Goal: Check status: Check status

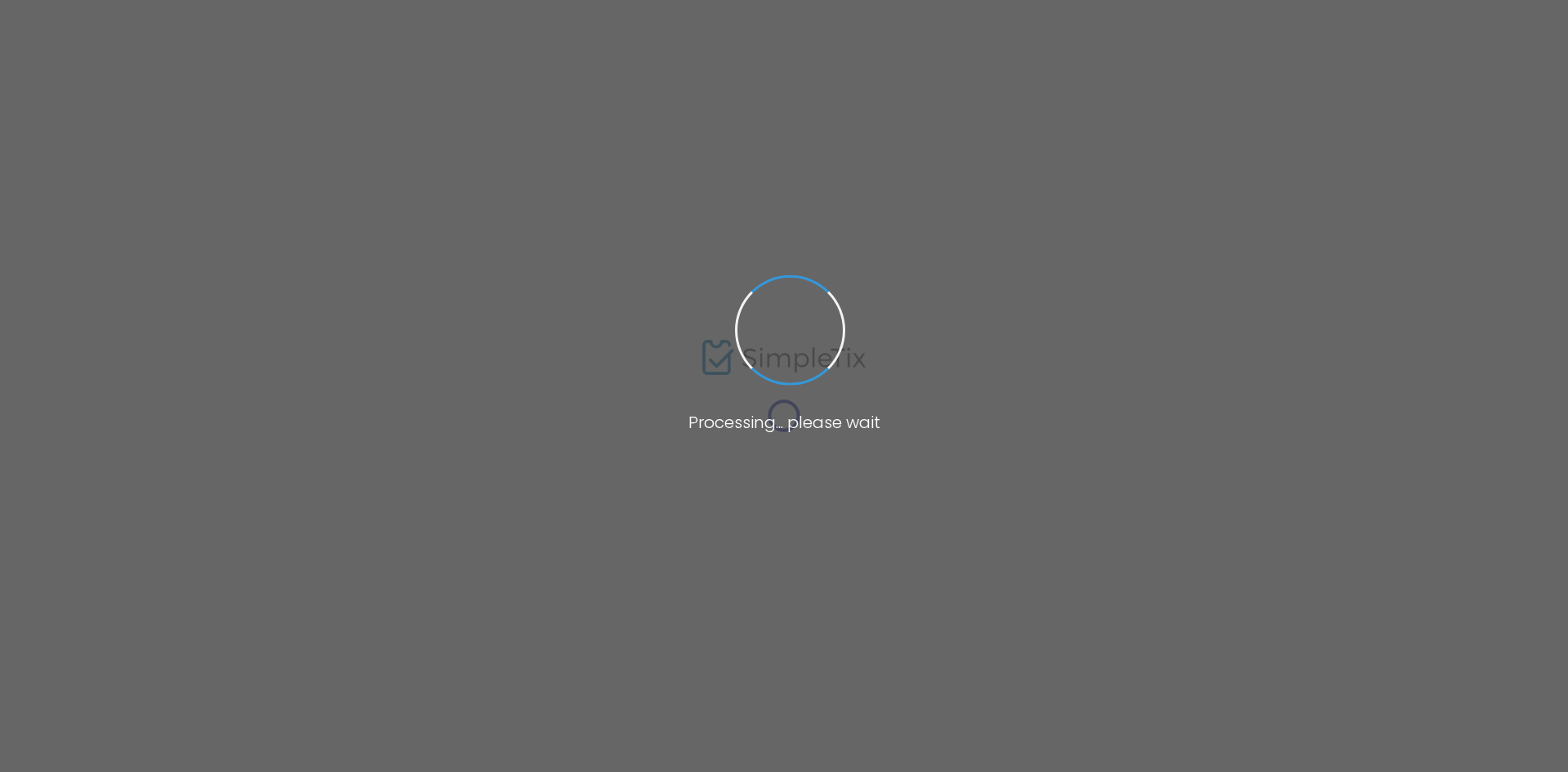
type input "cable"
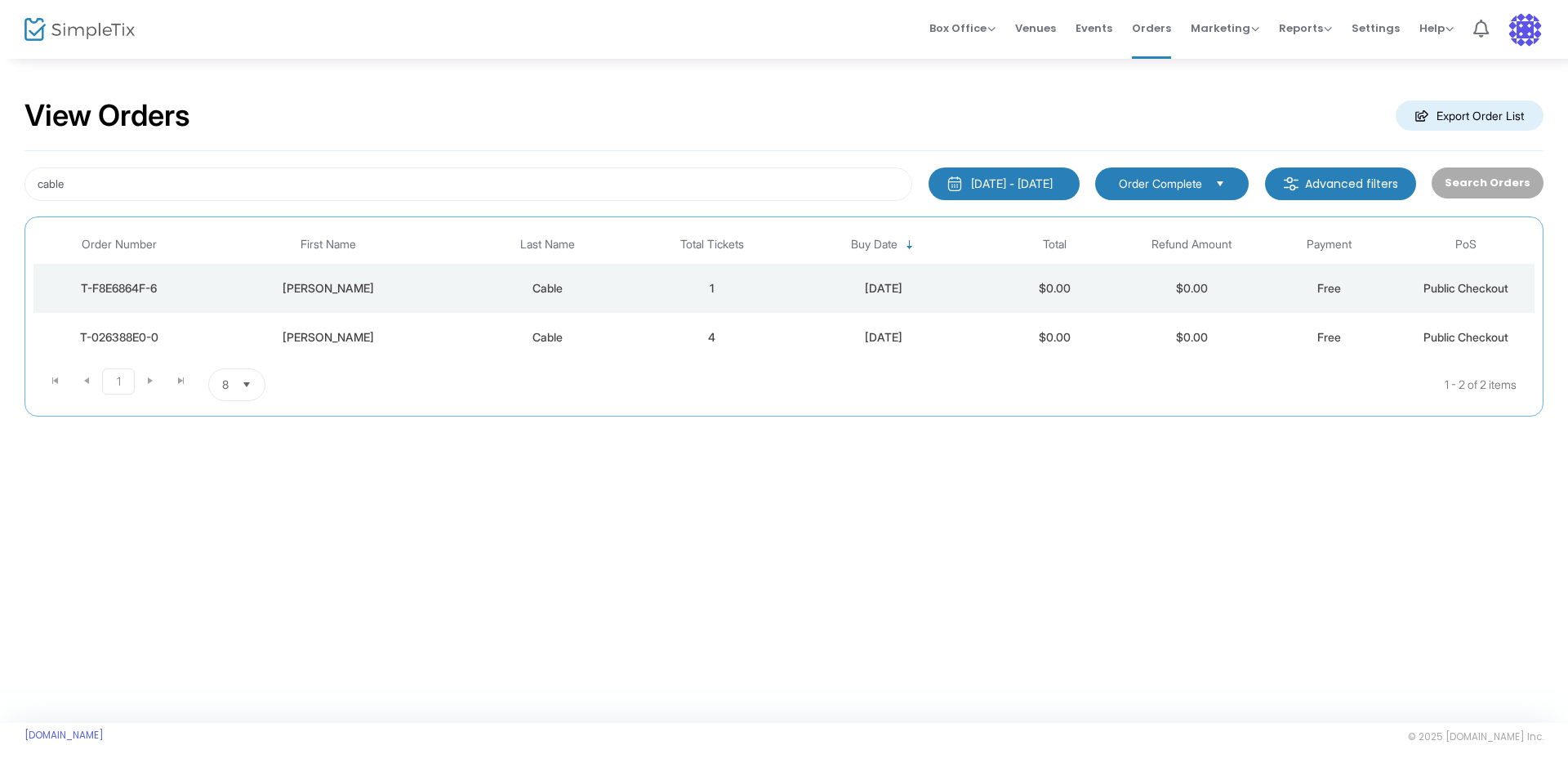
click at [550, 328] on td "Cable" at bounding box center [547, 337] width 192 height 49
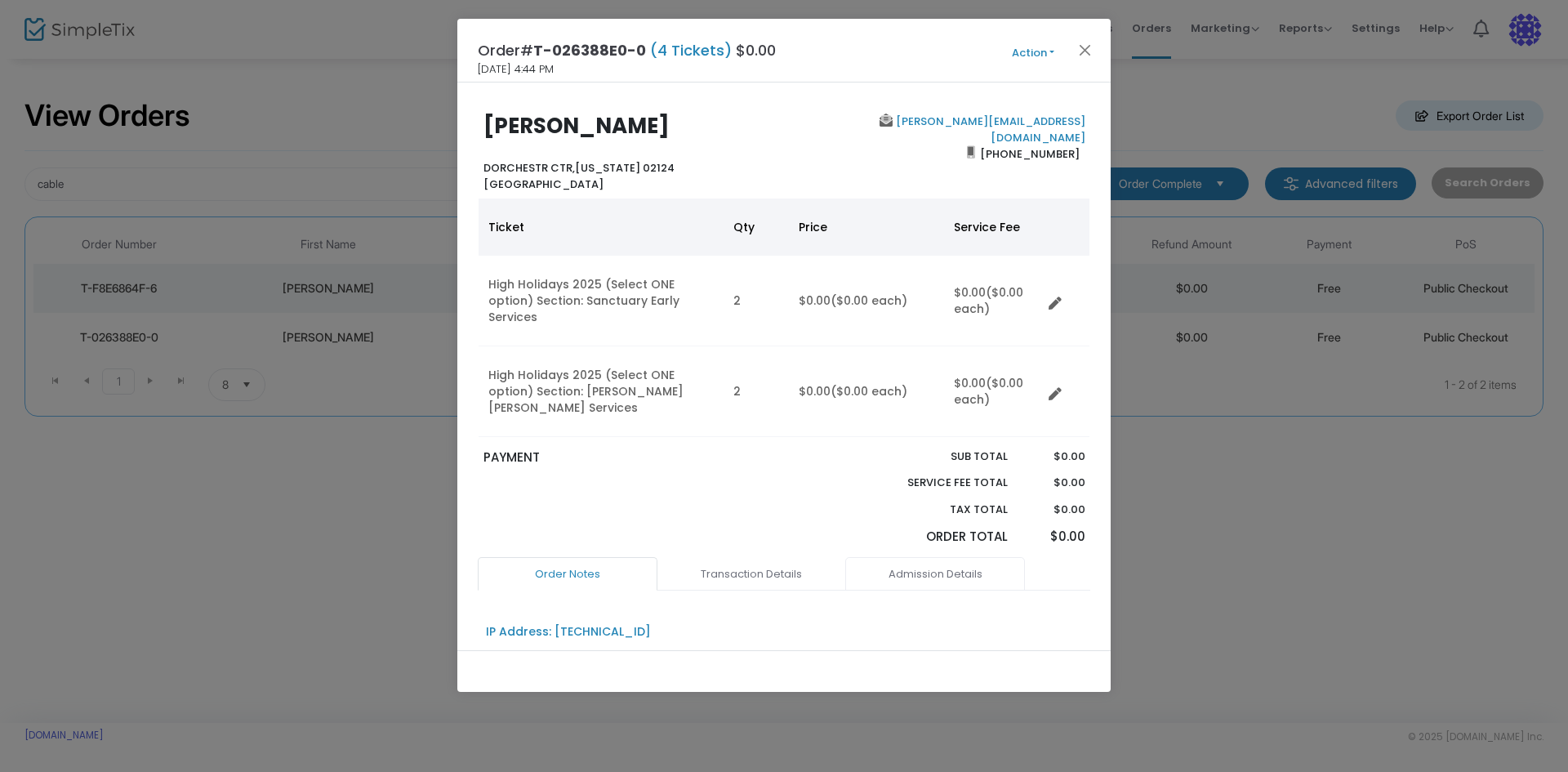
drag, startPoint x: 924, startPoint y: 537, endPoint x: 884, endPoint y: 526, distance: 41.5
click at [924, 557] on link "Admission Details" at bounding box center [934, 574] width 179 height 35
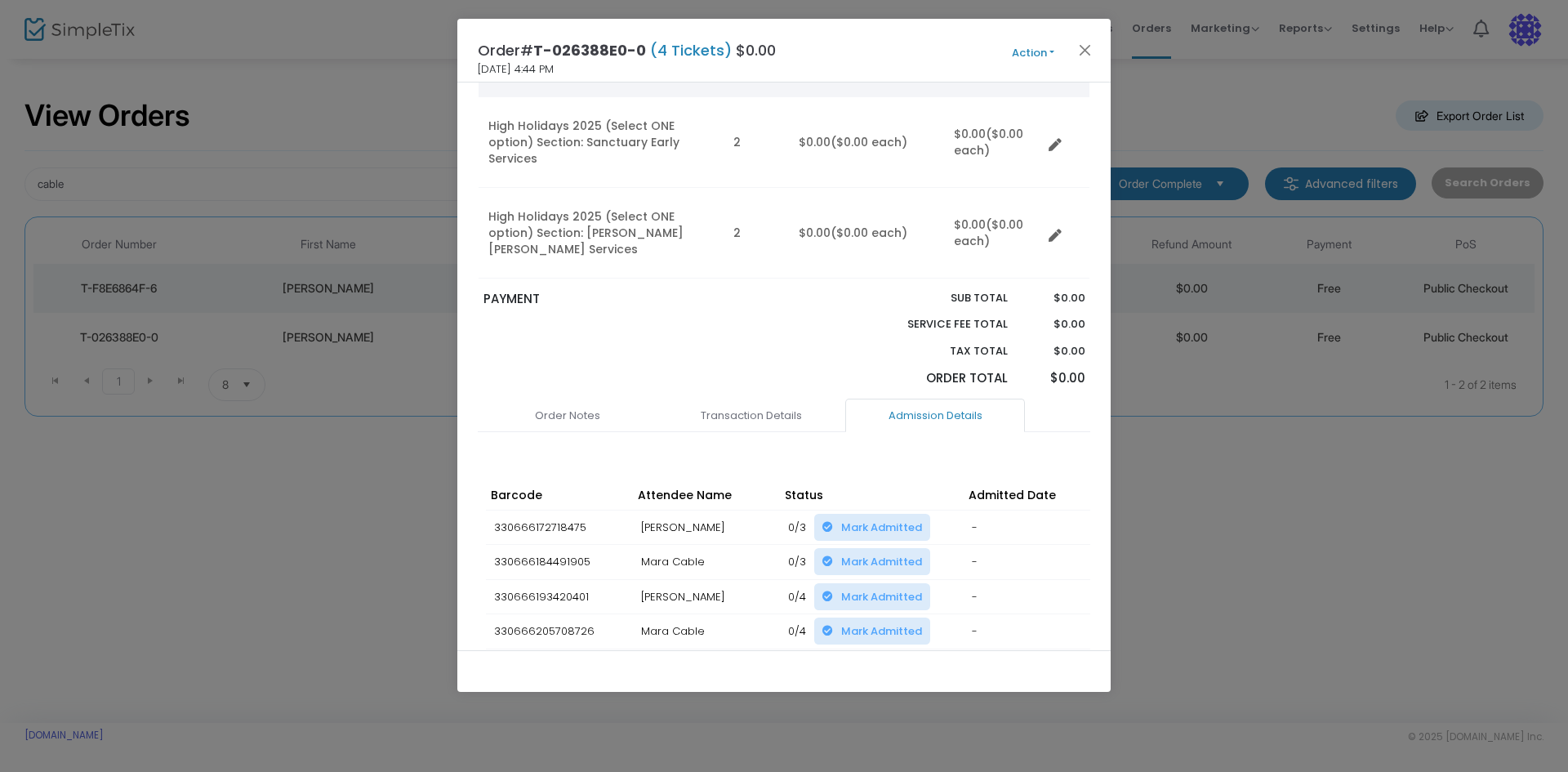
scroll to position [163, 0]
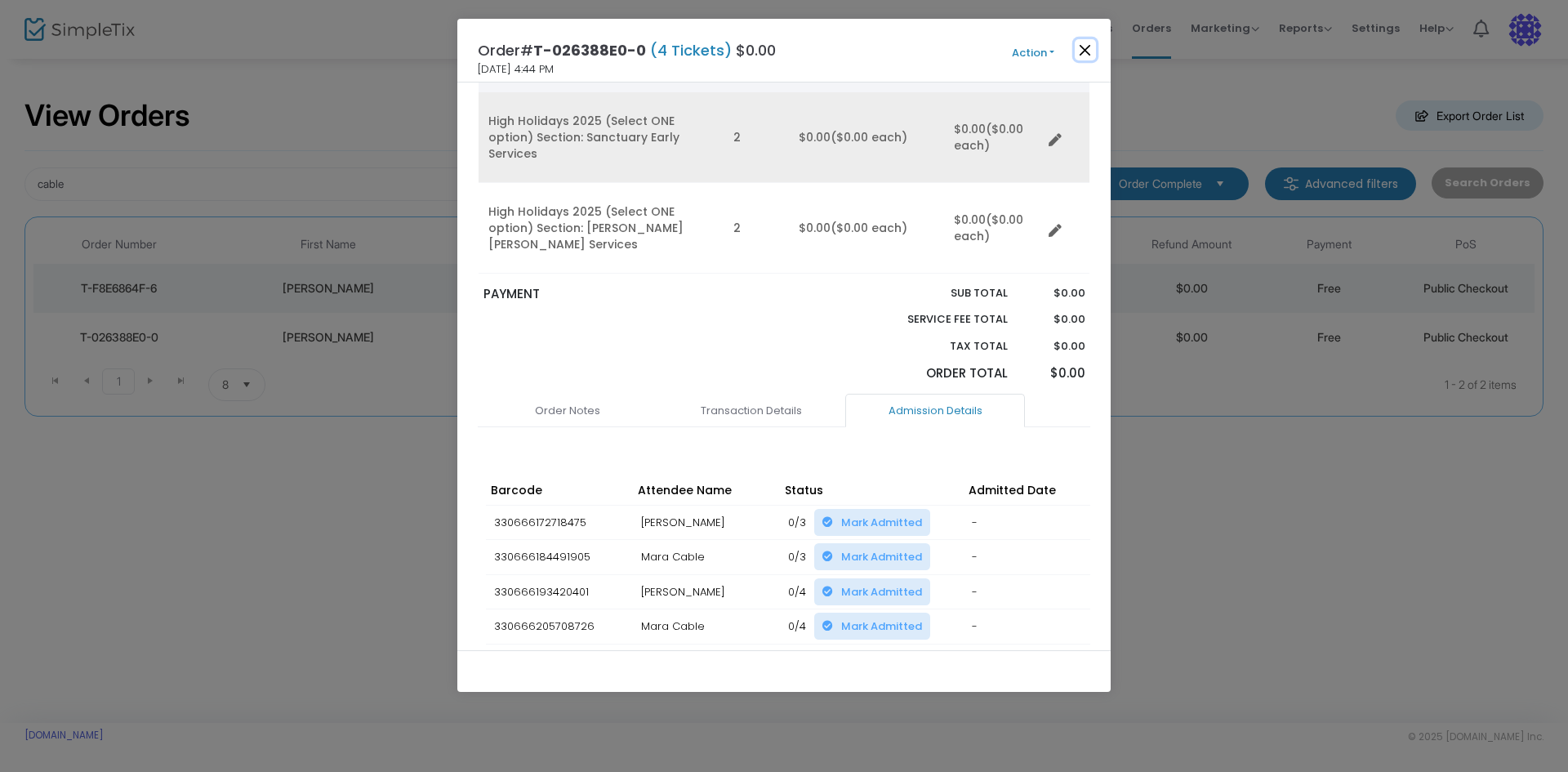
drag, startPoint x: 1090, startPoint y: 52, endPoint x: 1032, endPoint y: 79, distance: 64.0
click at [1090, 52] on button "Close" at bounding box center [1085, 50] width 22 height 22
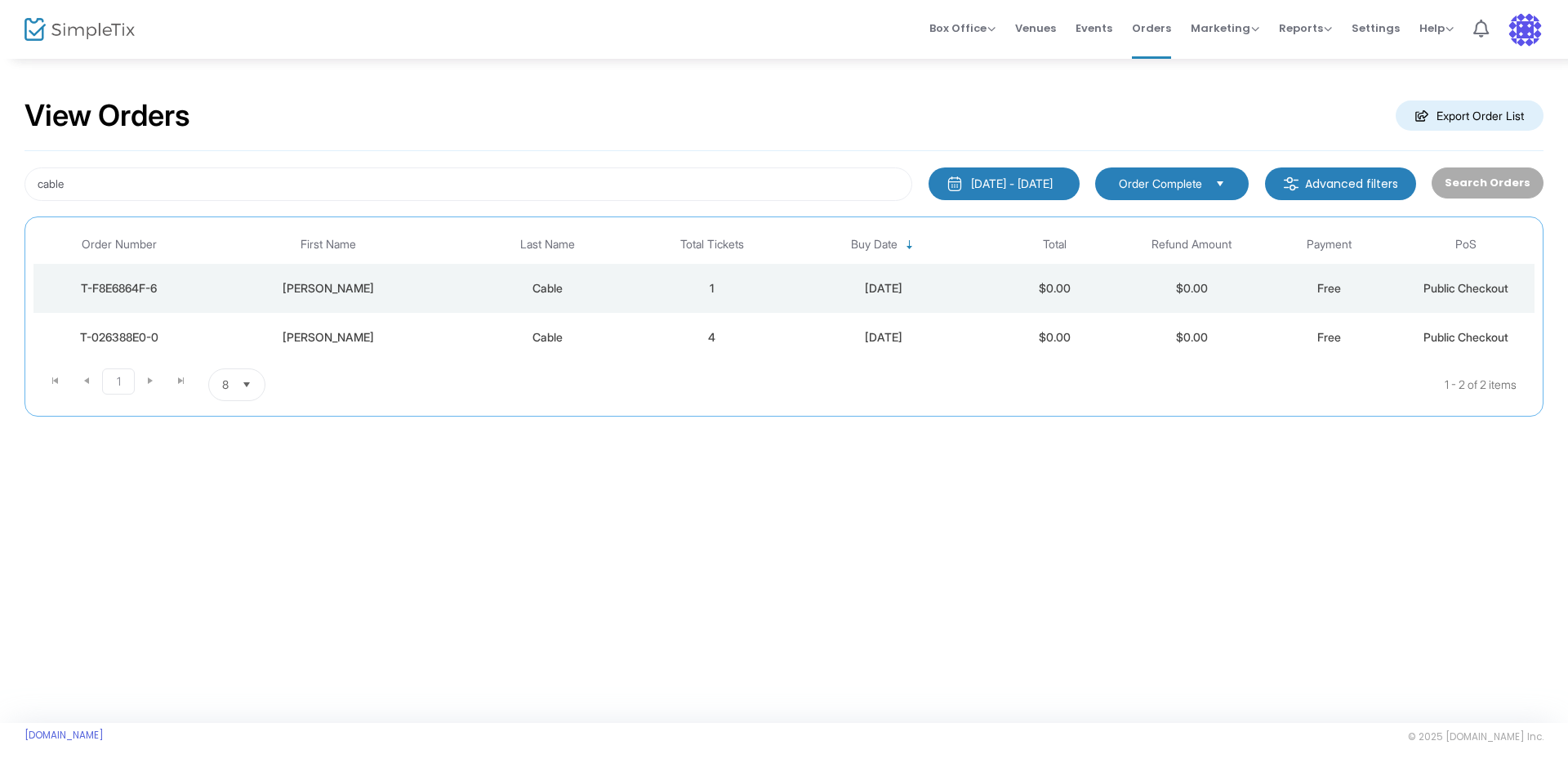
click at [671, 286] on td "1" at bounding box center [713, 288] width 137 height 49
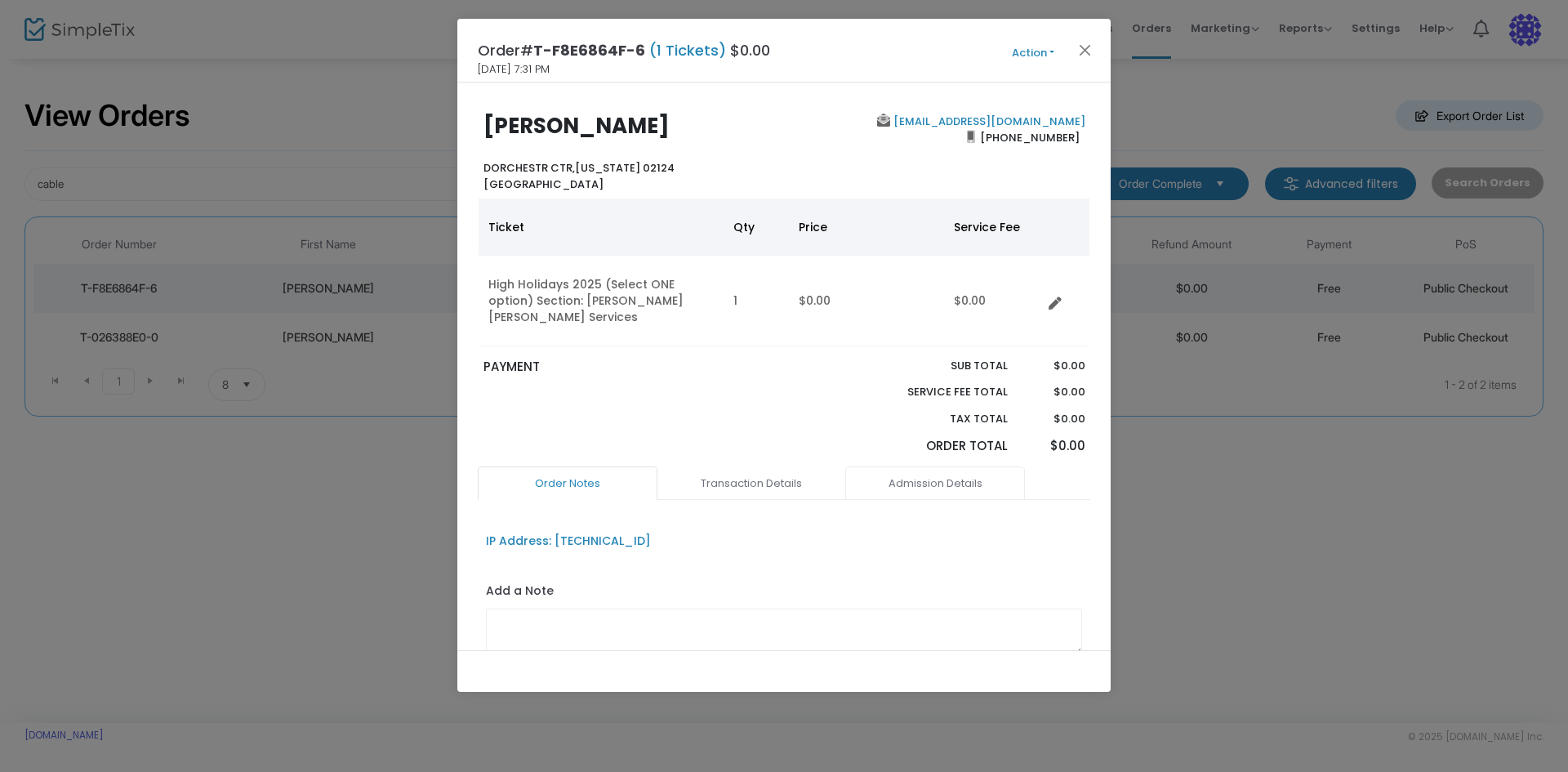
click at [926, 467] on link "Admission Details" at bounding box center [934, 484] width 179 height 35
